Goal: Find specific page/section: Find specific page/section

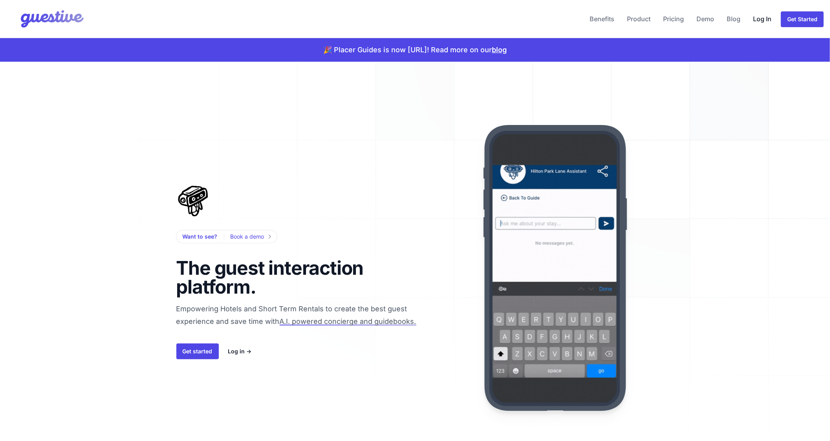
click at [760, 17] on link "Log In" at bounding box center [762, 18] width 25 height 19
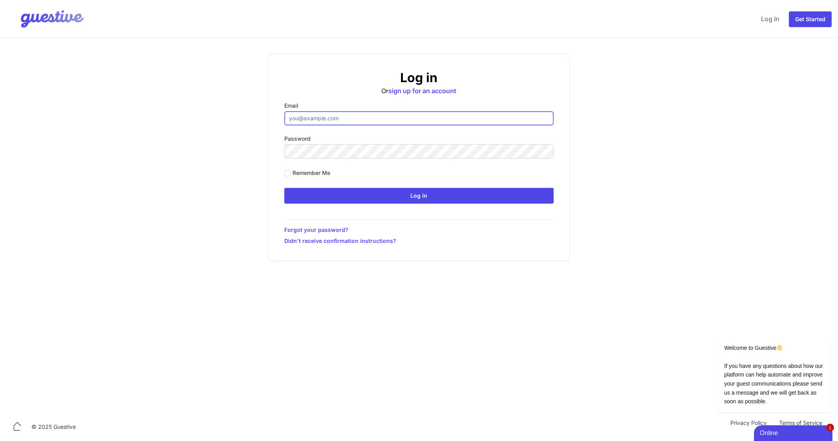
type input "[EMAIL_ADDRESS][DOMAIN_NAME]"
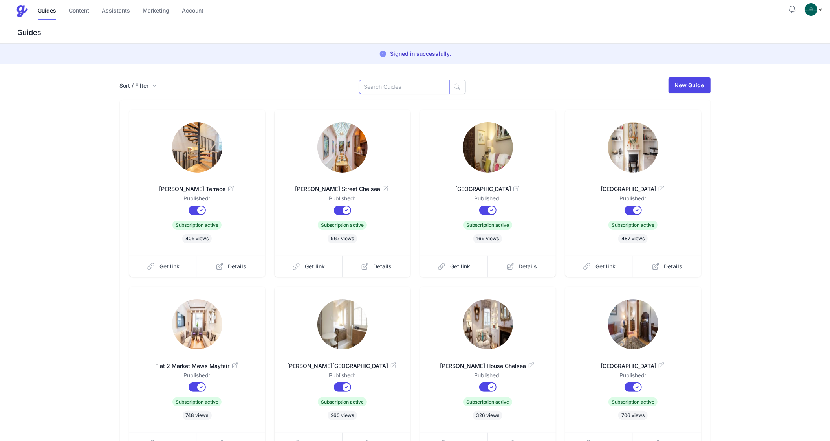
click at [389, 90] on input at bounding box center [404, 87] width 91 height 14
type input "Good"
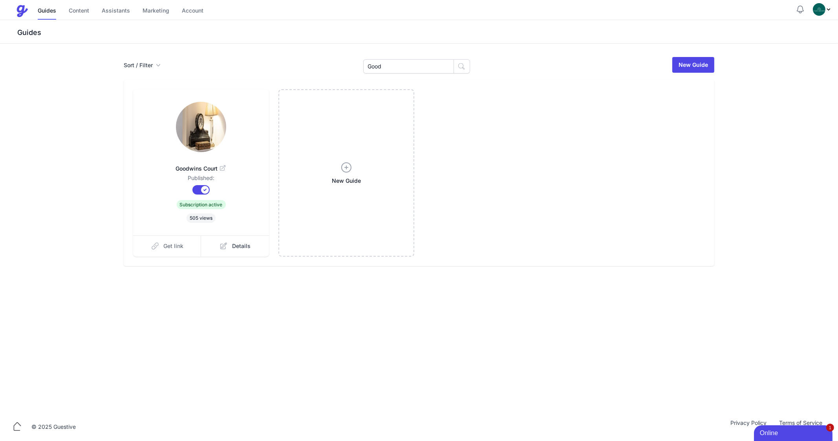
click at [172, 249] on span "Get link" at bounding box center [174, 246] width 20 height 8
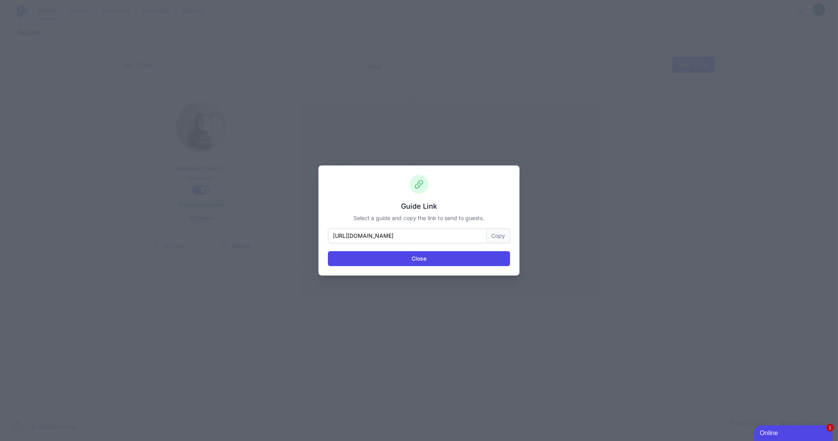
click at [500, 235] on button "Copy" at bounding box center [498, 235] width 24 height 15
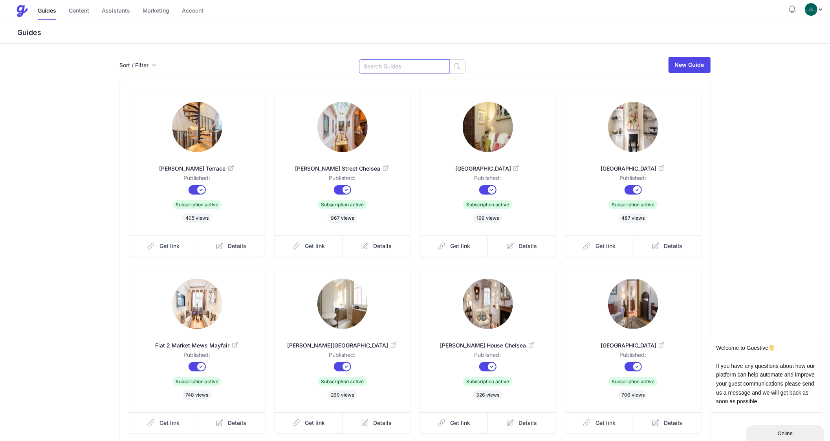
click at [375, 69] on input at bounding box center [404, 66] width 91 height 14
type input "Sunn"
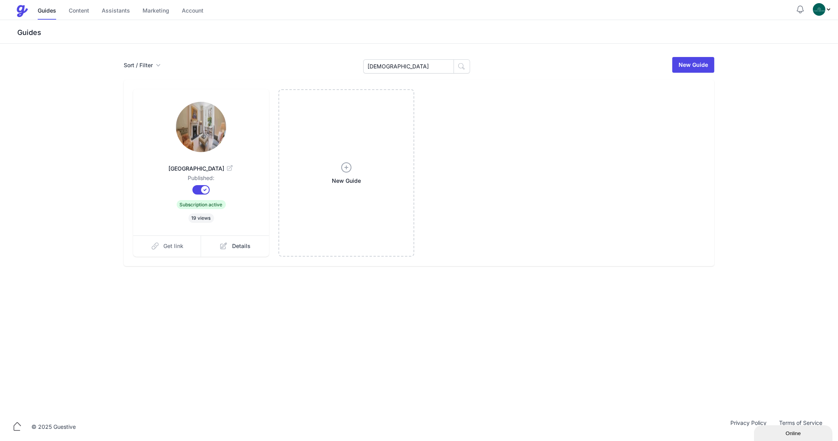
click at [168, 238] on link "Get link" at bounding box center [167, 245] width 68 height 21
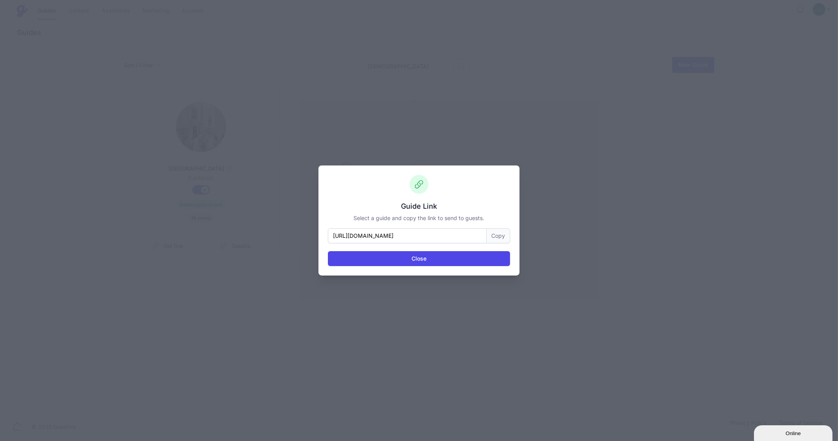
click at [498, 240] on button "Copy" at bounding box center [498, 235] width 24 height 15
click at [376, 261] on button "Close" at bounding box center [419, 258] width 182 height 15
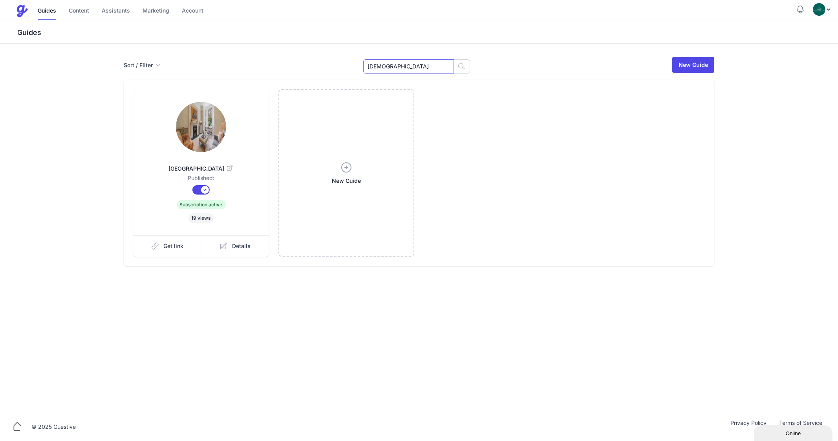
click at [383, 69] on input "Sunn" at bounding box center [408, 66] width 91 height 14
type input "Flat 2"
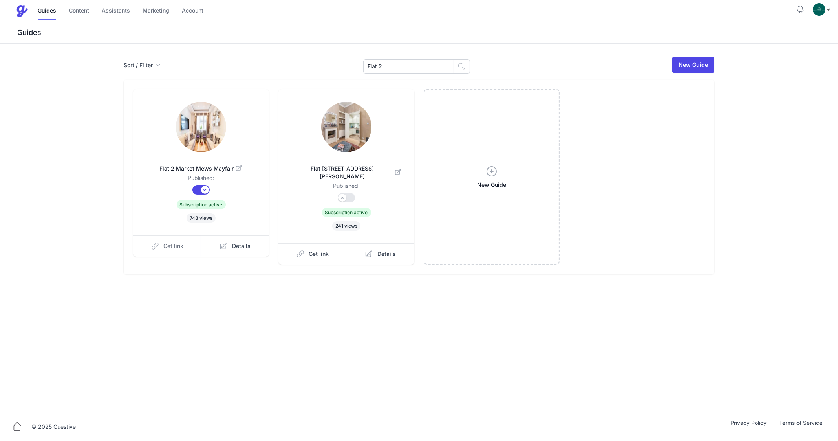
click at [170, 246] on span "Get link" at bounding box center [174, 246] width 20 height 8
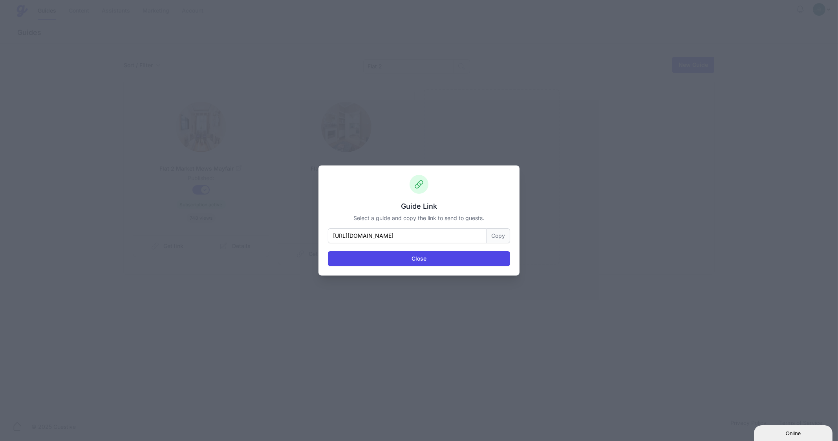
click at [501, 233] on button "Copy" at bounding box center [498, 235] width 24 height 15
